Goal: Task Accomplishment & Management: Manage account settings

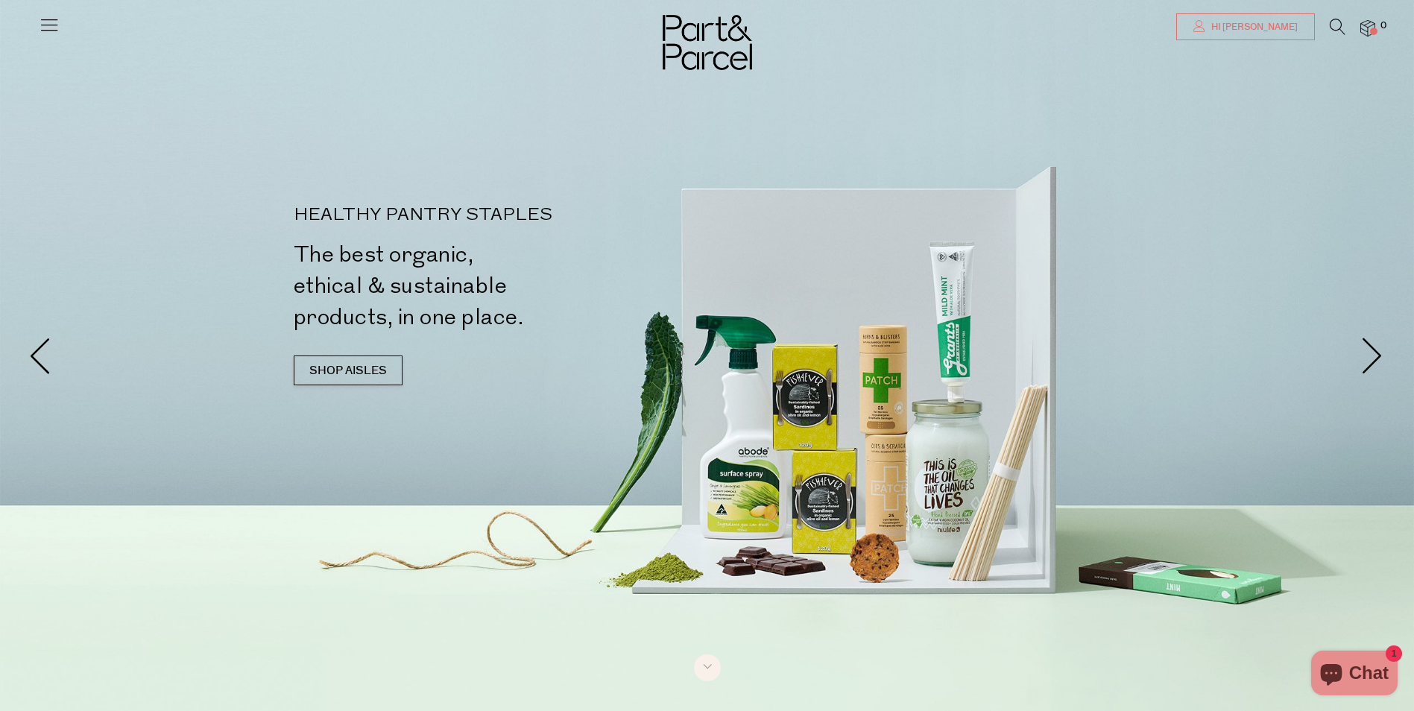
click at [1297, 25] on link "Hi [PERSON_NAME]" at bounding box center [1245, 26] width 139 height 27
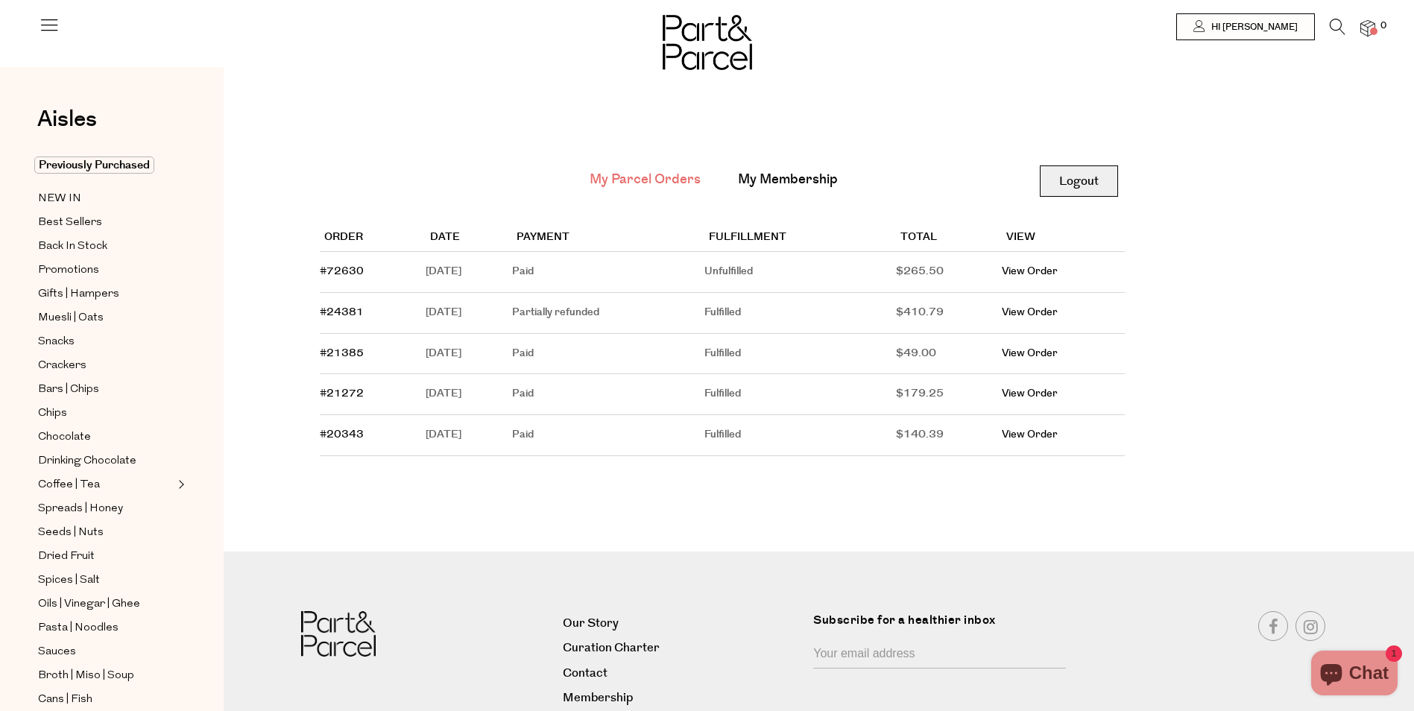
click at [1050, 178] on link "Logout" at bounding box center [1079, 180] width 78 height 31
